Goal: Information Seeking & Learning: Understand process/instructions

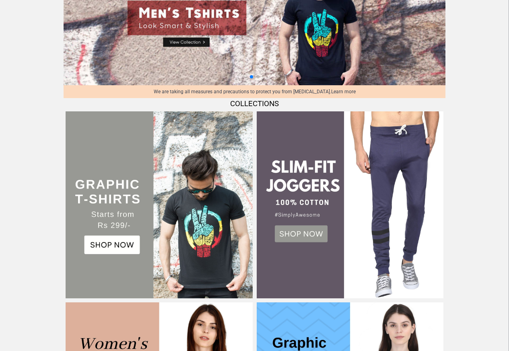
scroll to position [33, 0]
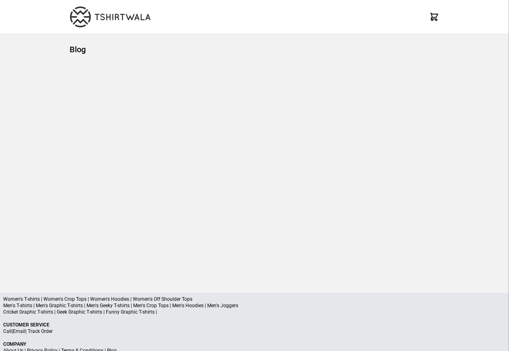
click at [504, 10] on div "X" at bounding box center [254, 17] width 509 height 34
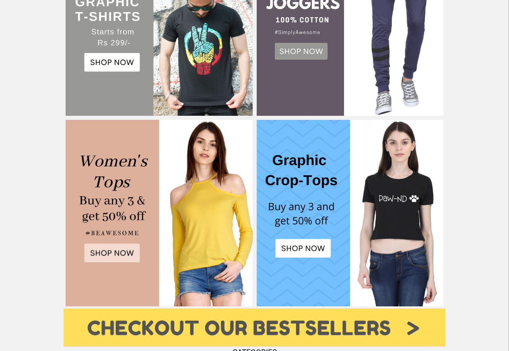
scroll to position [270, 0]
